Goal: Find specific page/section: Find specific page/section

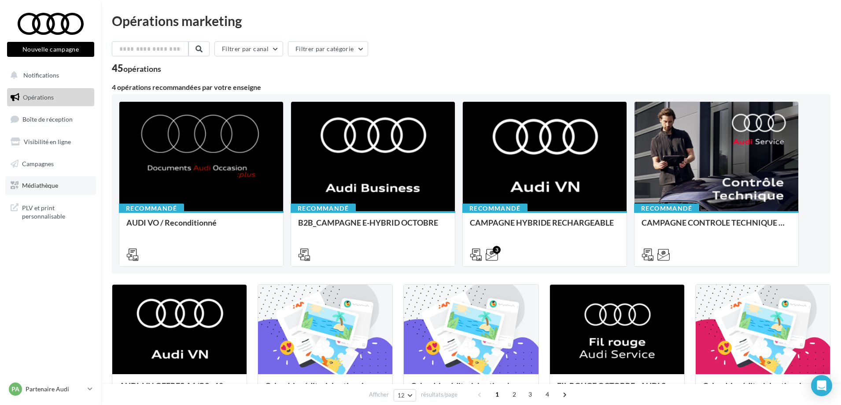
click at [33, 185] on span "Médiathèque" at bounding box center [40, 184] width 36 height 7
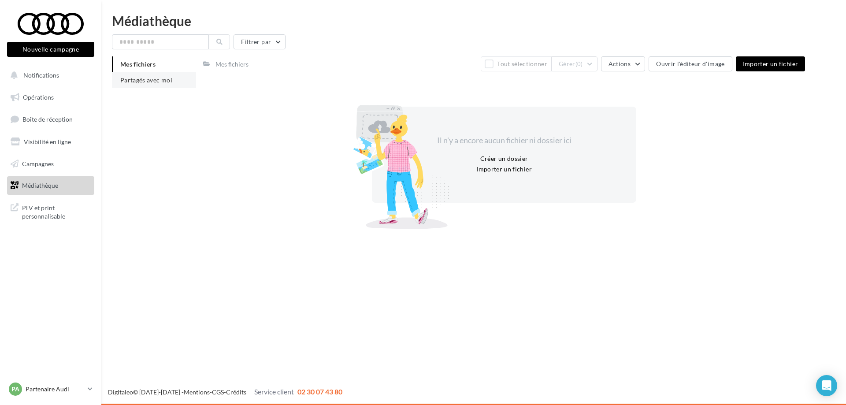
click at [143, 81] on span "Partagés avec moi" at bounding box center [146, 79] width 52 height 7
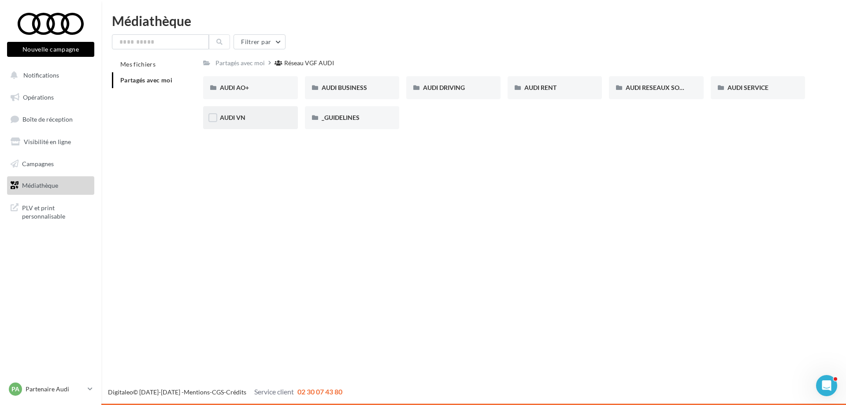
click at [261, 114] on div "AUDI VN" at bounding box center [250, 117] width 61 height 9
click at [408, 325] on div "Nouvelle campagne Nouvelle campagne Notifications Opérations Boîte de réception…" at bounding box center [423, 202] width 846 height 405
click at [320, 63] on div "Réseau VGF AUDI" at bounding box center [311, 63] width 50 height 9
click at [238, 115] on span "AUDI VN" at bounding box center [233, 117] width 26 height 7
click at [217, 248] on div "Nouvelle campagne Nouvelle campagne Notifications Opérations Boîte de réception…" at bounding box center [423, 202] width 846 height 405
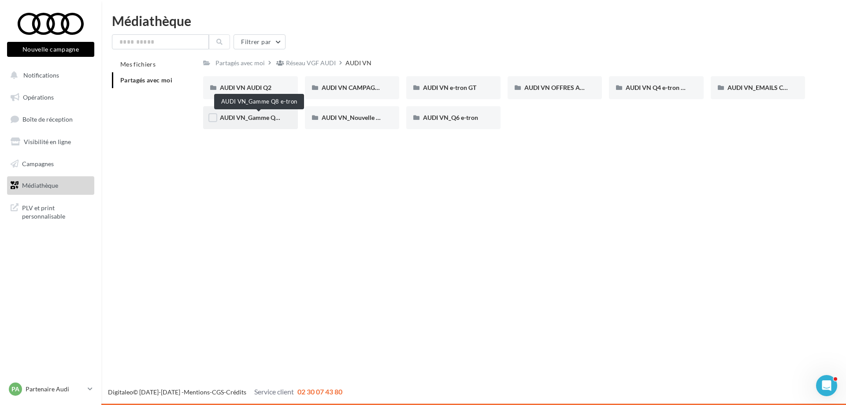
click at [255, 117] on span "AUDI VN_Gamme Q8 e-tron" at bounding box center [259, 117] width 78 height 7
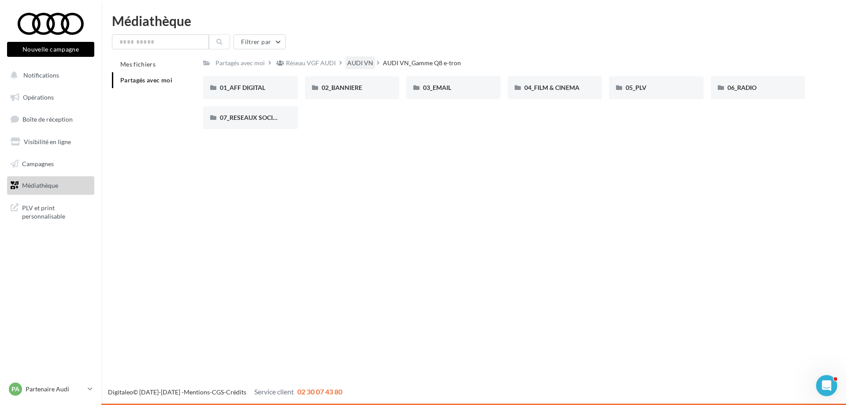
click at [360, 62] on div "AUDI VN" at bounding box center [360, 63] width 26 height 9
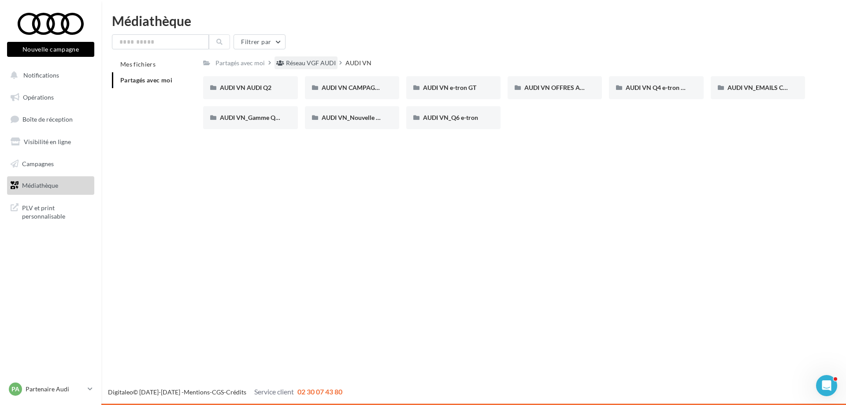
click at [303, 65] on div "Réseau VGF AUDI" at bounding box center [311, 63] width 50 height 9
click at [248, 118] on div "AUDI VN" at bounding box center [250, 117] width 61 height 9
click at [491, 229] on div "Nouvelle campagne Nouvelle campagne Notifications Opérations Boîte de réception…" at bounding box center [423, 202] width 846 height 405
click at [310, 61] on div "Réseau VGF AUDI" at bounding box center [311, 63] width 50 height 9
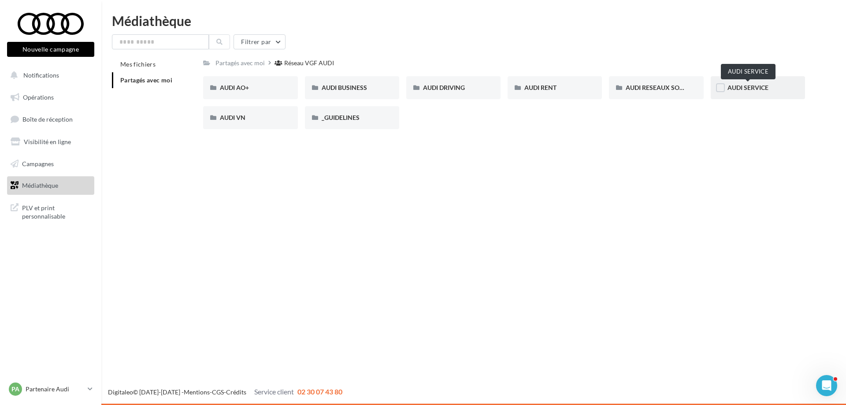
click at [743, 87] on span "AUDI SERVICE" at bounding box center [747, 87] width 41 height 7
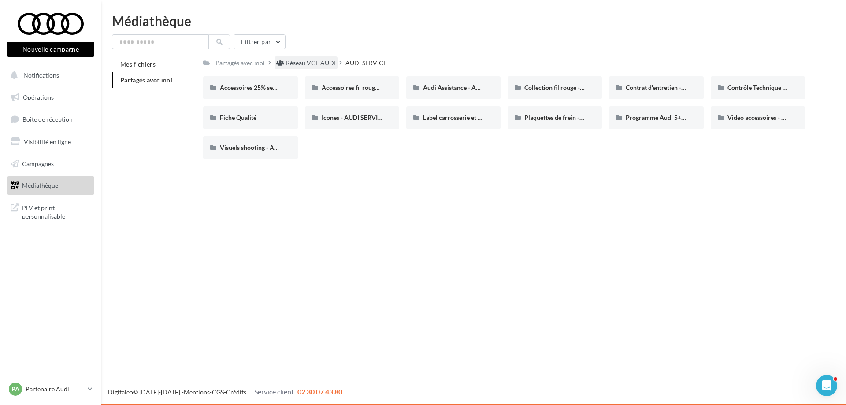
click at [303, 62] on div "Réseau VGF AUDI" at bounding box center [311, 63] width 50 height 9
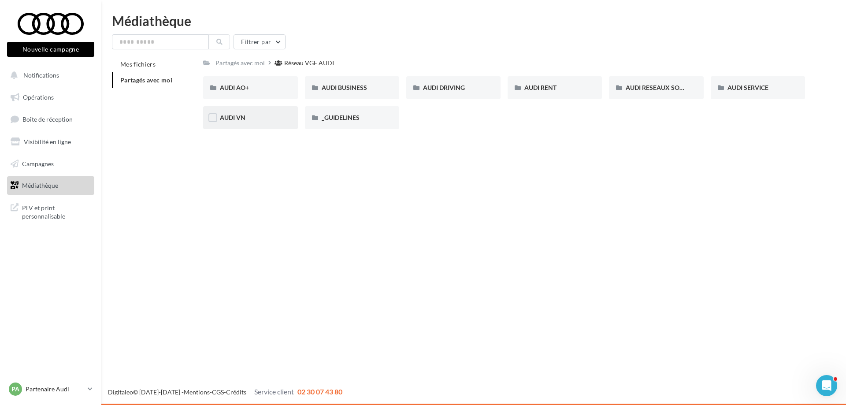
click at [234, 115] on span "AUDI VN" at bounding box center [233, 117] width 26 height 7
click at [308, 64] on div "Réseau VGF AUDI" at bounding box center [311, 63] width 50 height 9
click at [452, 88] on span "AUDI DRIVING" at bounding box center [444, 87] width 42 height 7
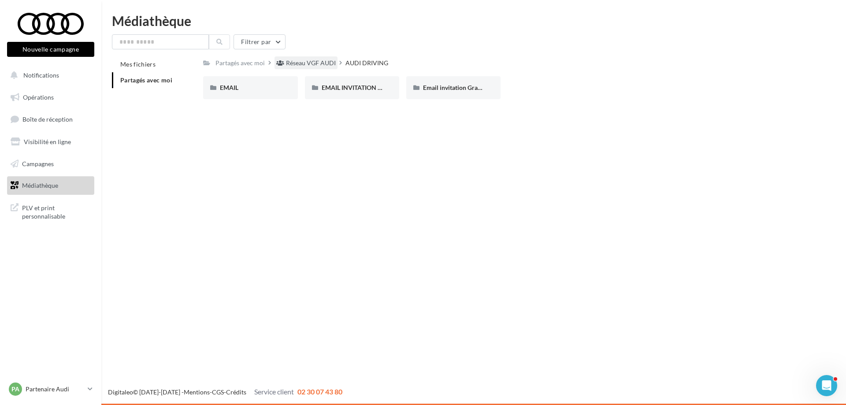
click at [301, 63] on div "Réseau VGF AUDI" at bounding box center [311, 63] width 50 height 9
